Goal: Navigation & Orientation: Go to known website

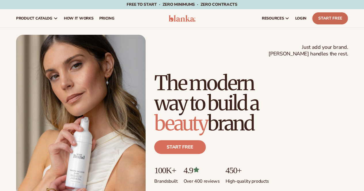
click at [326, 20] on link "Start Free" at bounding box center [330, 18] width 36 height 12
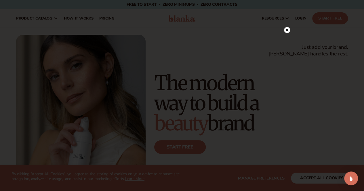
click at [287, 32] on circle at bounding box center [287, 30] width 6 height 6
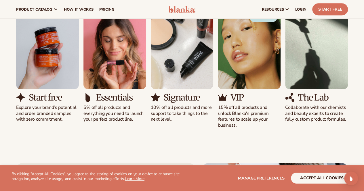
scroll to position [538, 0]
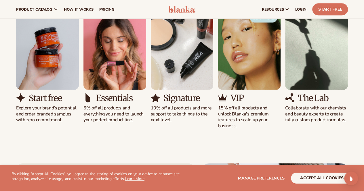
click at [65, 89] on img "1 / 5" at bounding box center [47, 50] width 63 height 80
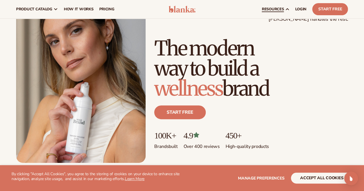
scroll to position [0, 0]
